Goal: Information Seeking & Learning: Learn about a topic

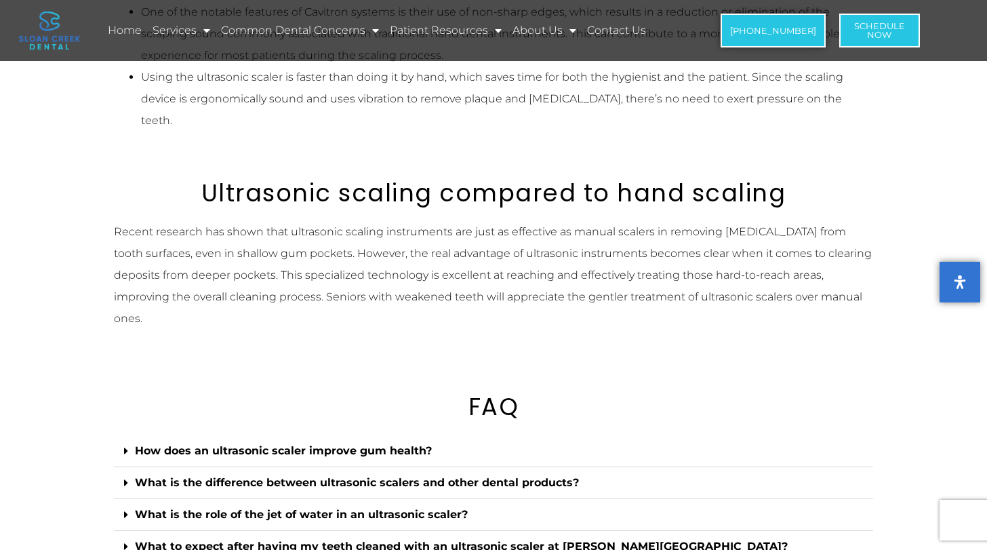
scroll to position [1568, 0]
click at [508, 434] on div "How does an ultrasonic scaler improve gum health?" at bounding box center [493, 450] width 759 height 32
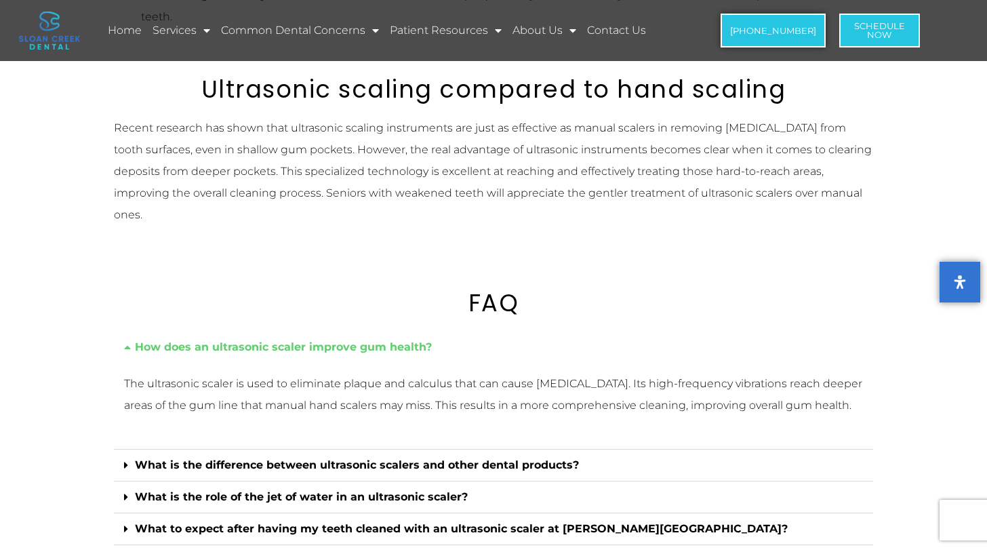
scroll to position [1692, 0]
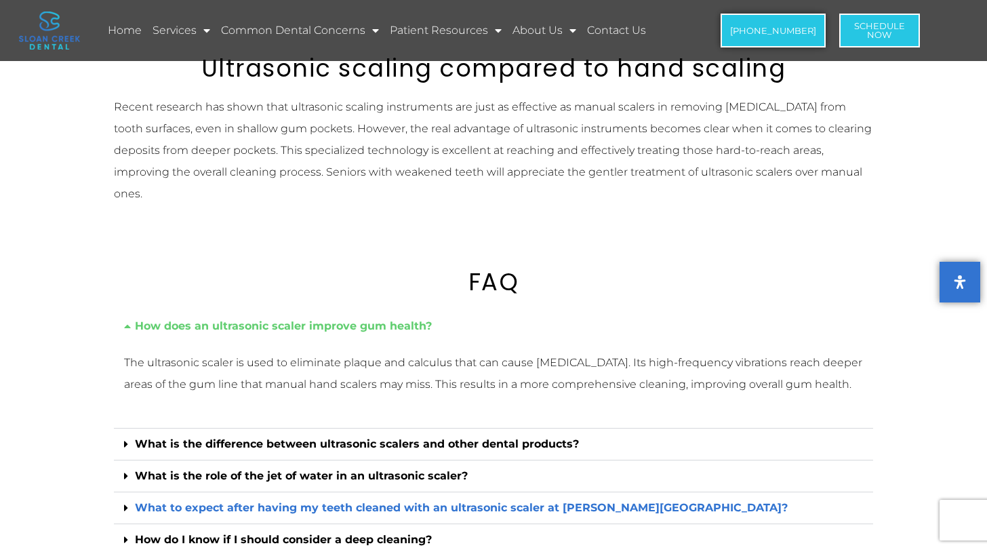
click at [523, 501] on link "What to expect after having my teeth cleaned with an ultrasonic scaler at [PERS…" at bounding box center [461, 507] width 653 height 13
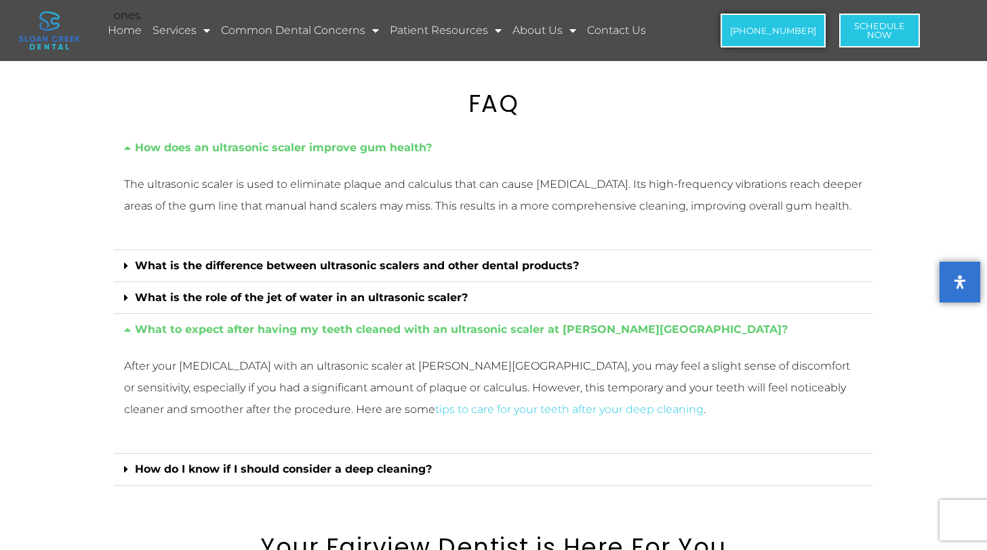
scroll to position [1872, 0]
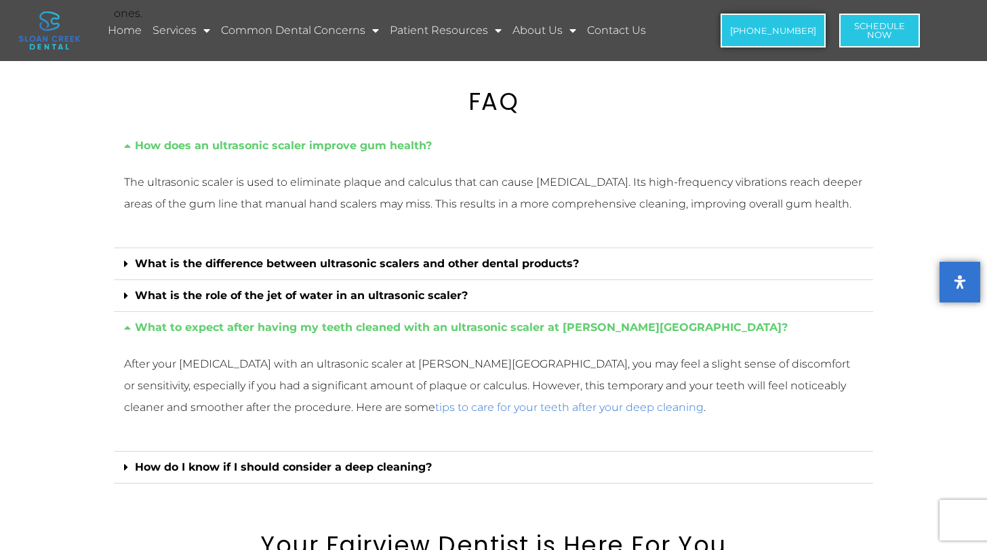
click at [559, 401] on link "tips to care for your teeth after your deep cleaning" at bounding box center [569, 407] width 268 height 13
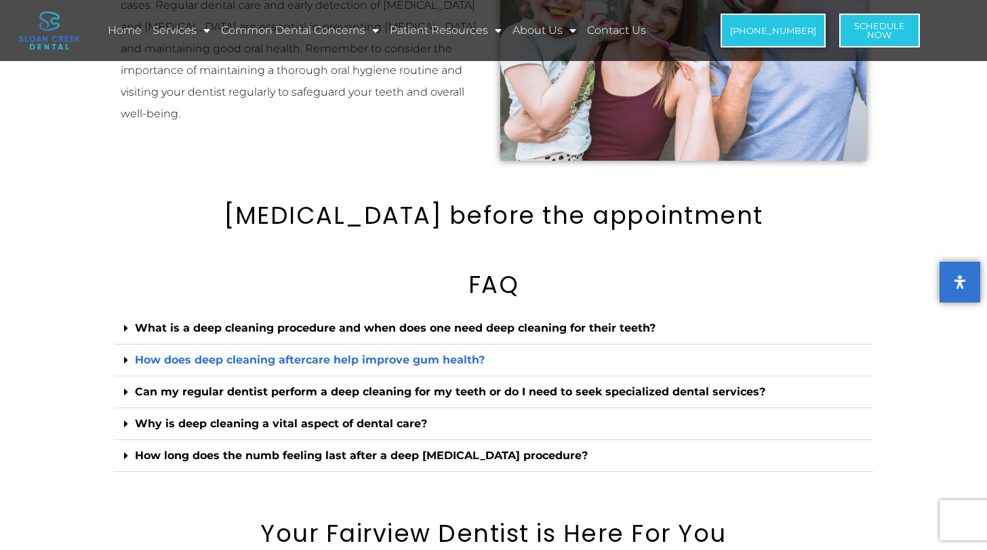
scroll to position [2541, 0]
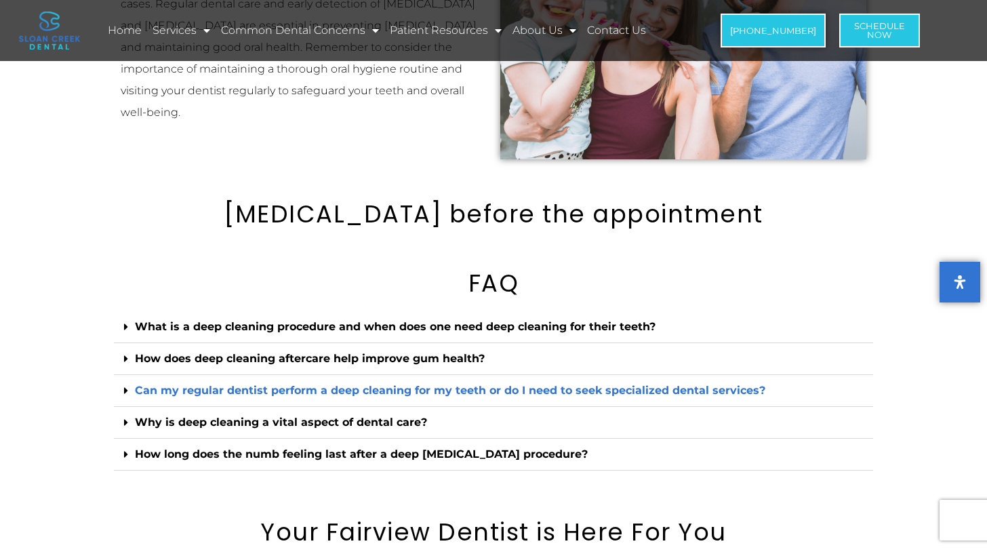
click at [486, 384] on link "Can my regular dentist perform a deep cleaning for my teeth or do I need to see…" at bounding box center [450, 390] width 630 height 13
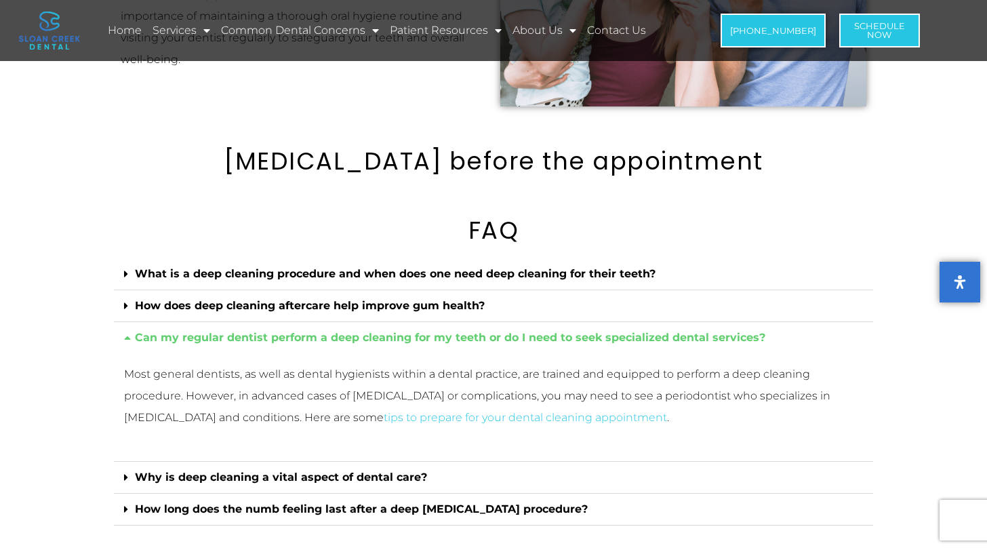
scroll to position [2596, 0]
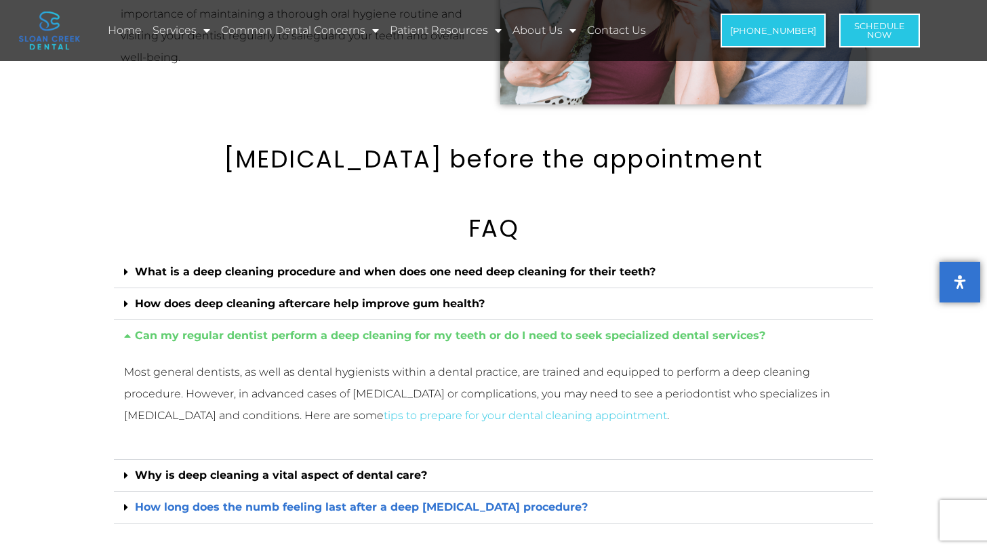
click at [400, 500] on link "How long does the numb feeling last after a deep [MEDICAL_DATA] procedure?" at bounding box center [361, 506] width 453 height 13
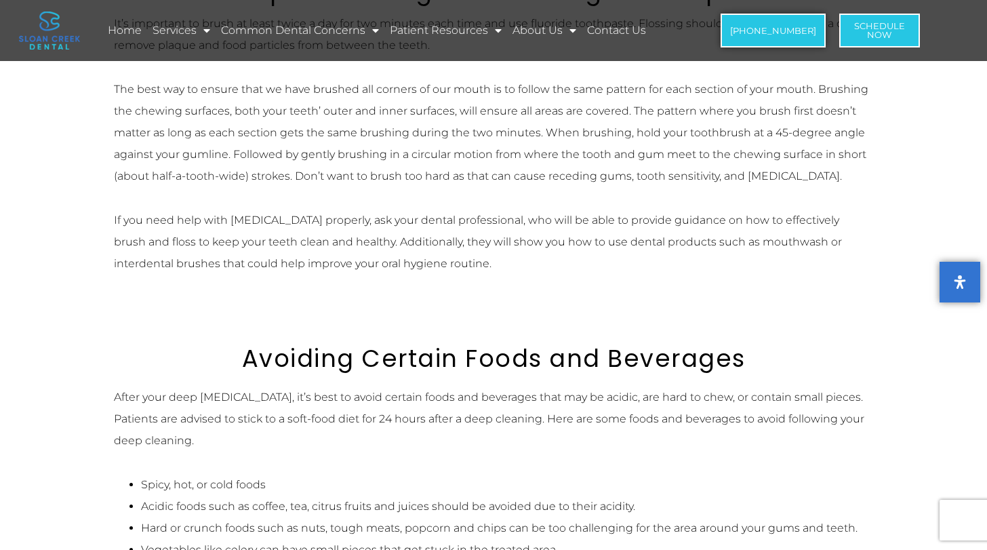
scroll to position [947, 0]
